Goal: Task Accomplishment & Management: Complete application form

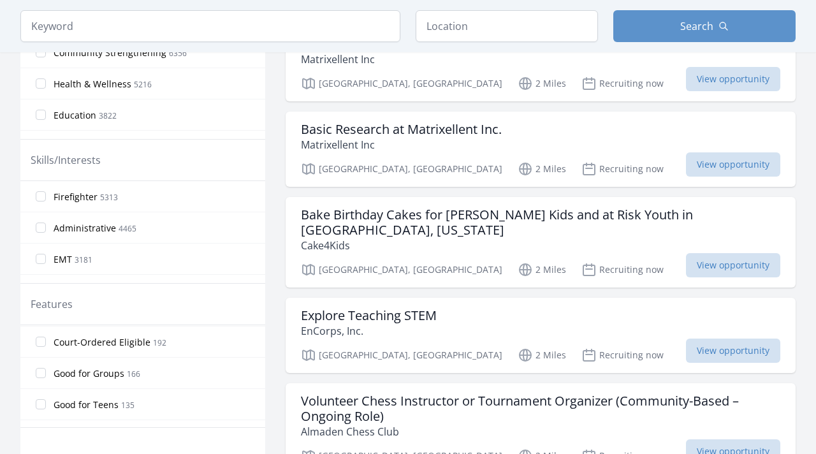
scroll to position [303, 0]
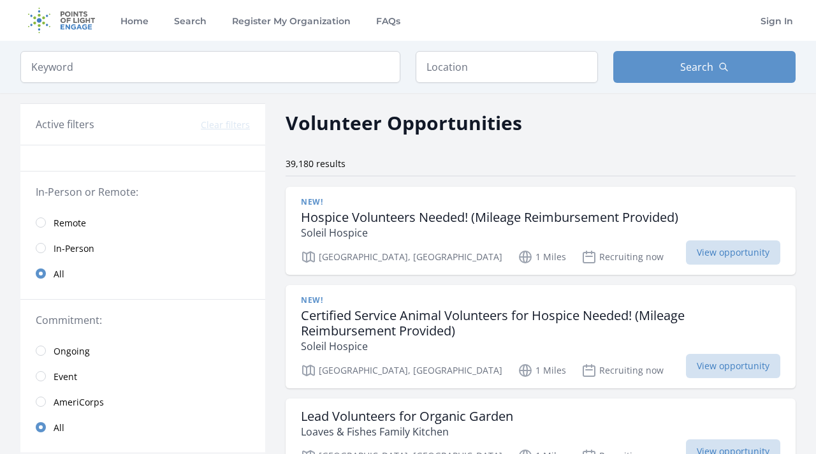
click at [70, 224] on span "Remote" at bounding box center [70, 223] width 32 height 13
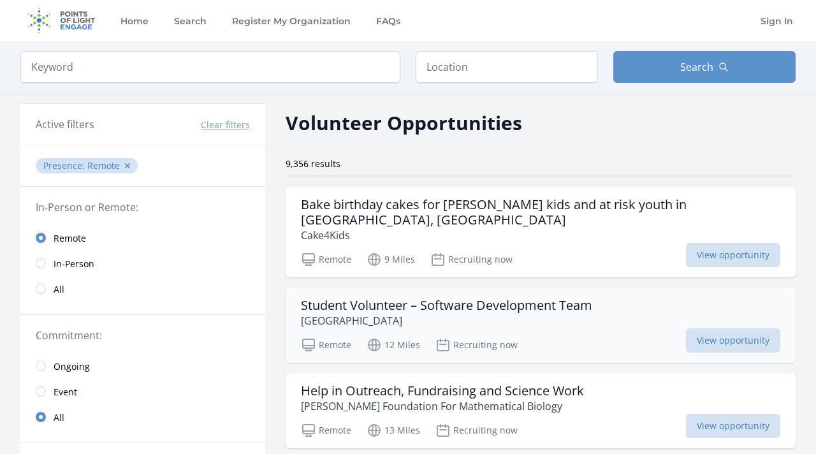
click at [482, 313] on p "[GEOGRAPHIC_DATA]" at bounding box center [446, 320] width 291 height 15
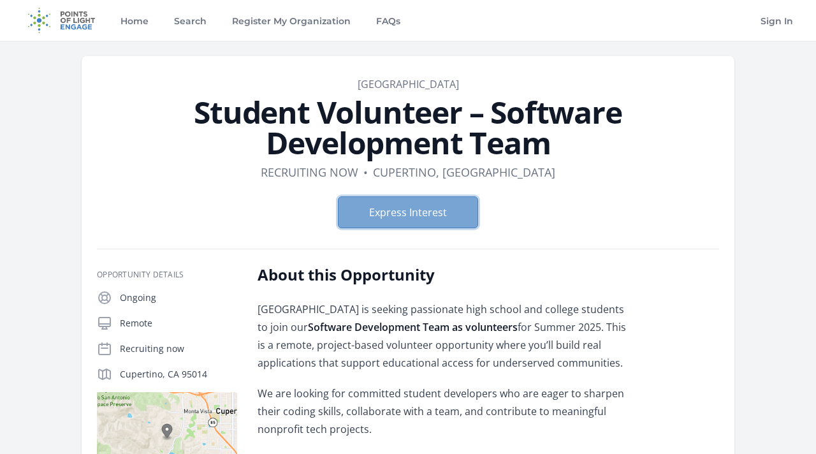
click at [406, 215] on button "Express Interest" at bounding box center [408, 212] width 140 height 32
